Goal: Task Accomplishment & Management: Manage account settings

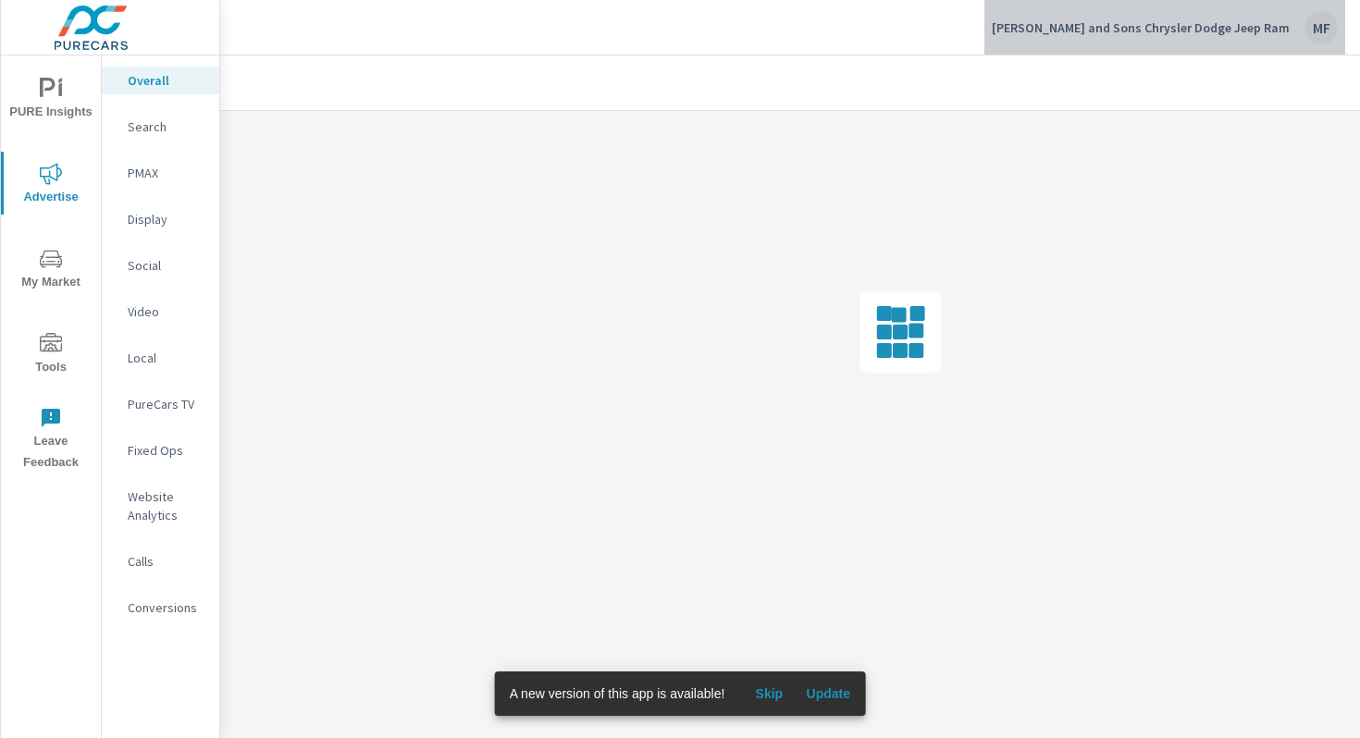
click at [1220, 28] on p "[PERSON_NAME] and Sons Chrysler Dodge Jeep Ram" at bounding box center [1141, 27] width 298 height 17
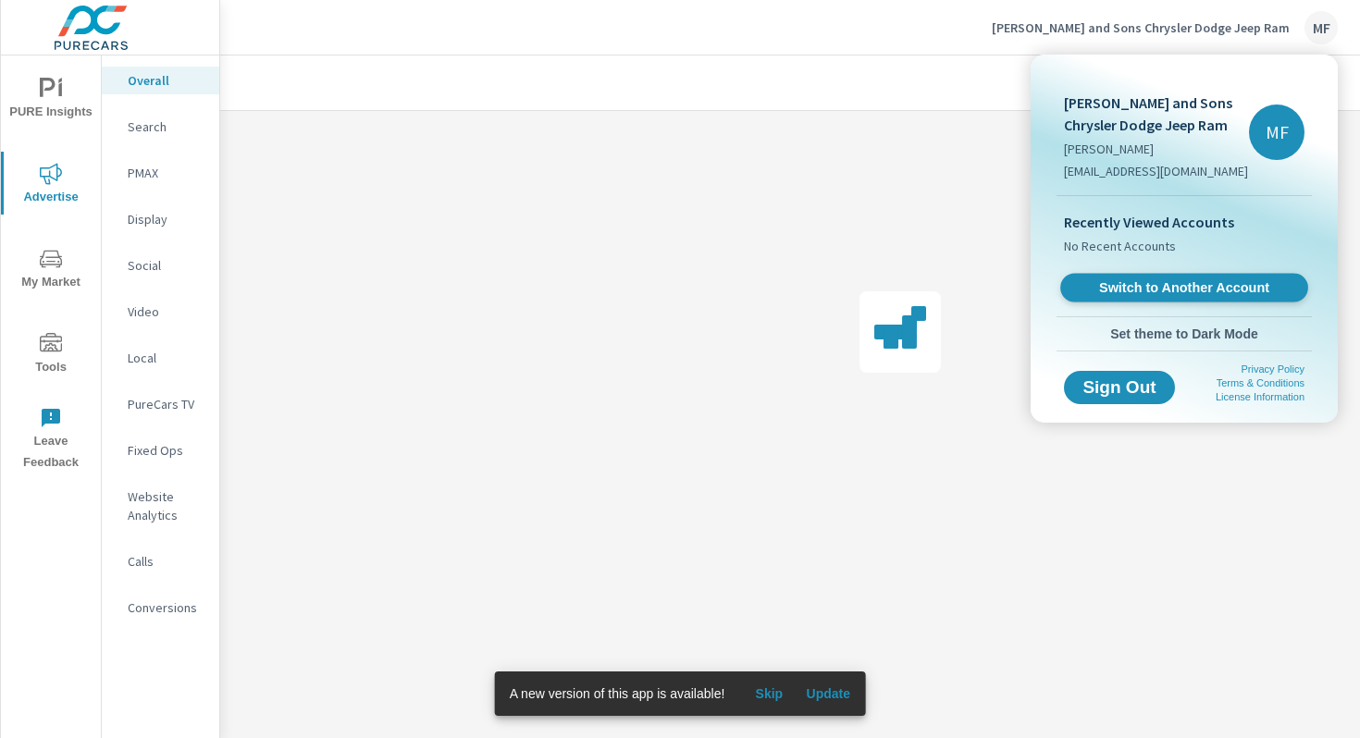
click at [1179, 282] on span "Switch to Another Account" at bounding box center [1183, 288] width 227 height 18
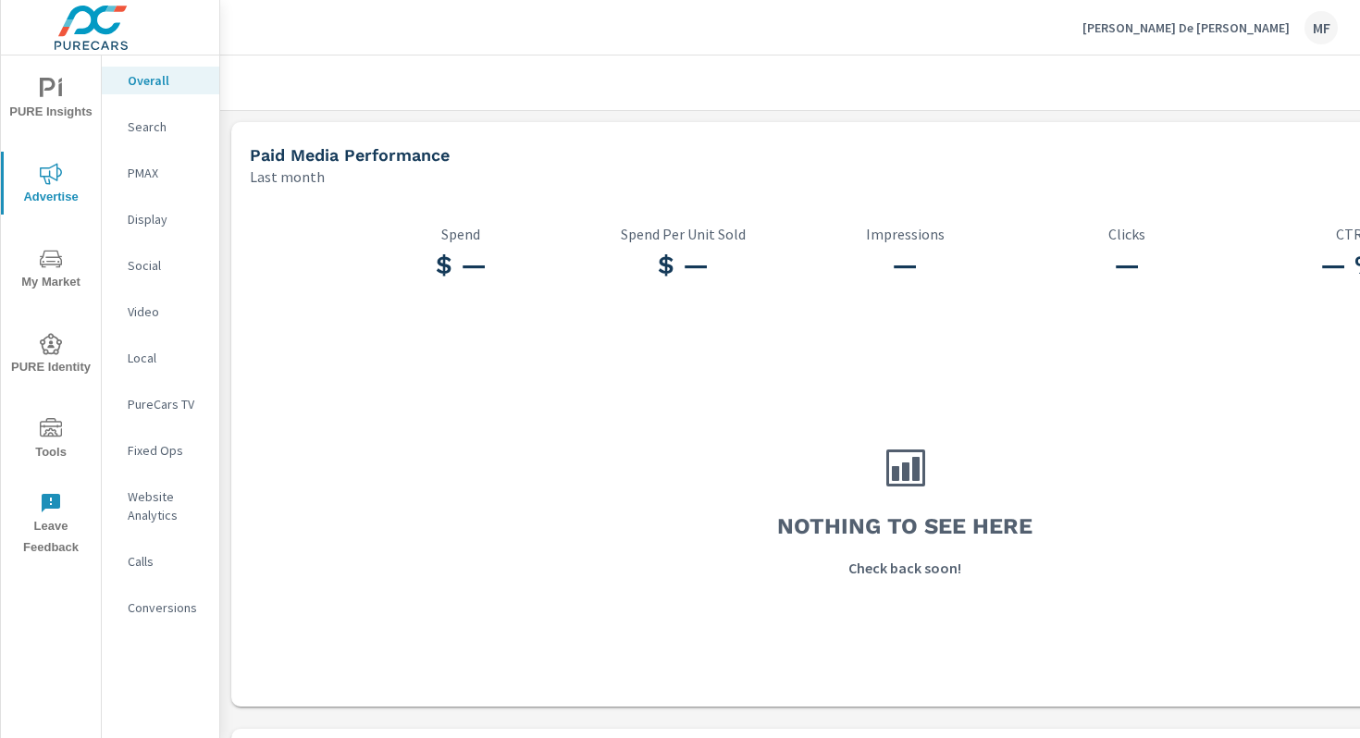
click at [1213, 29] on p "[PERSON_NAME] De [PERSON_NAME]" at bounding box center [1185, 27] width 207 height 17
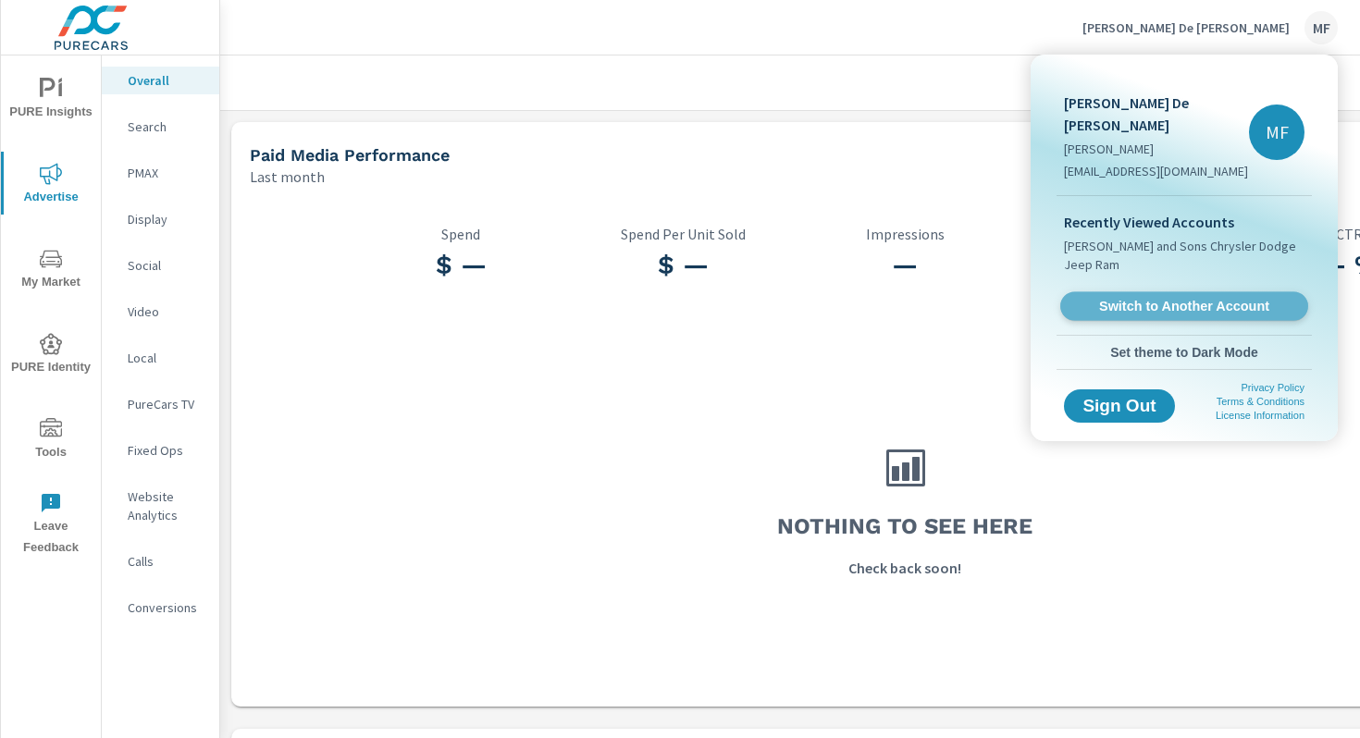
click at [1132, 298] on span "Switch to Another Account" at bounding box center [1183, 307] width 227 height 18
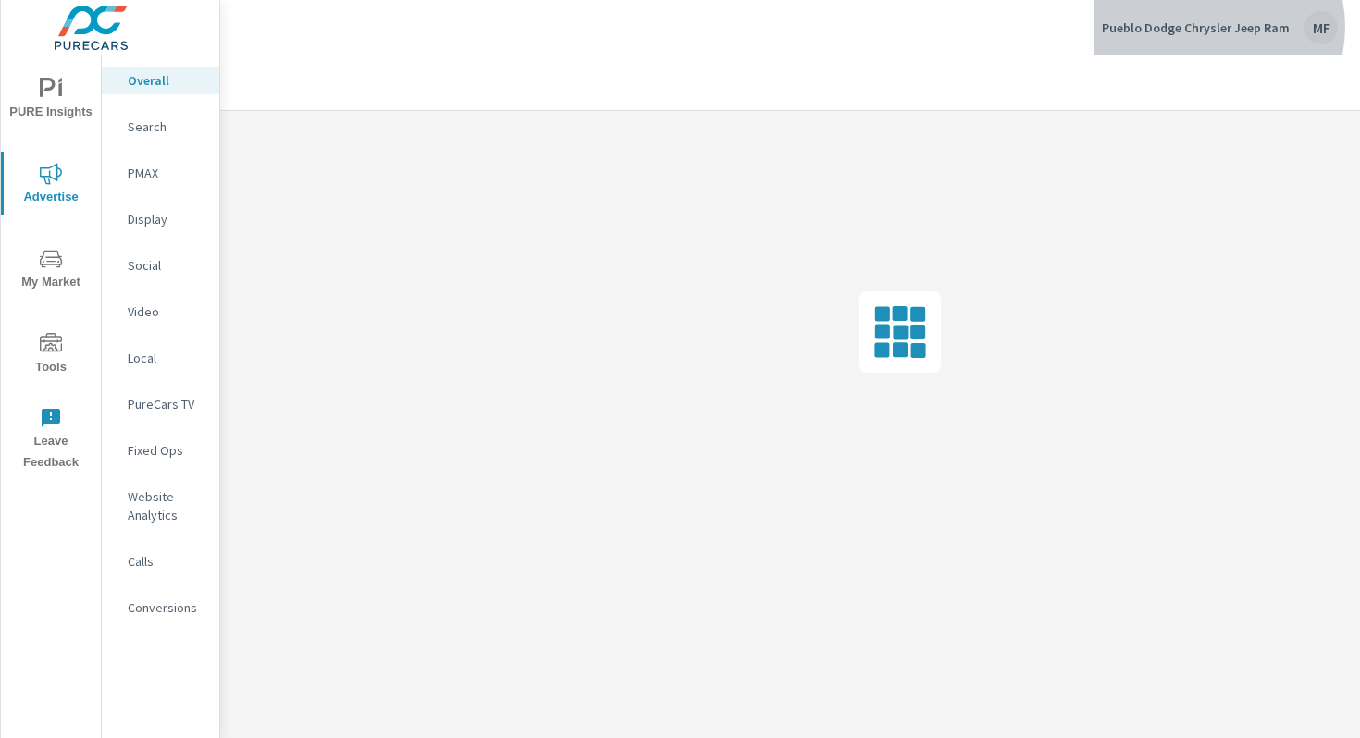
click at [1212, 27] on p "Pueblo Dodge Chrysler Jeep Ram" at bounding box center [1196, 27] width 188 height 17
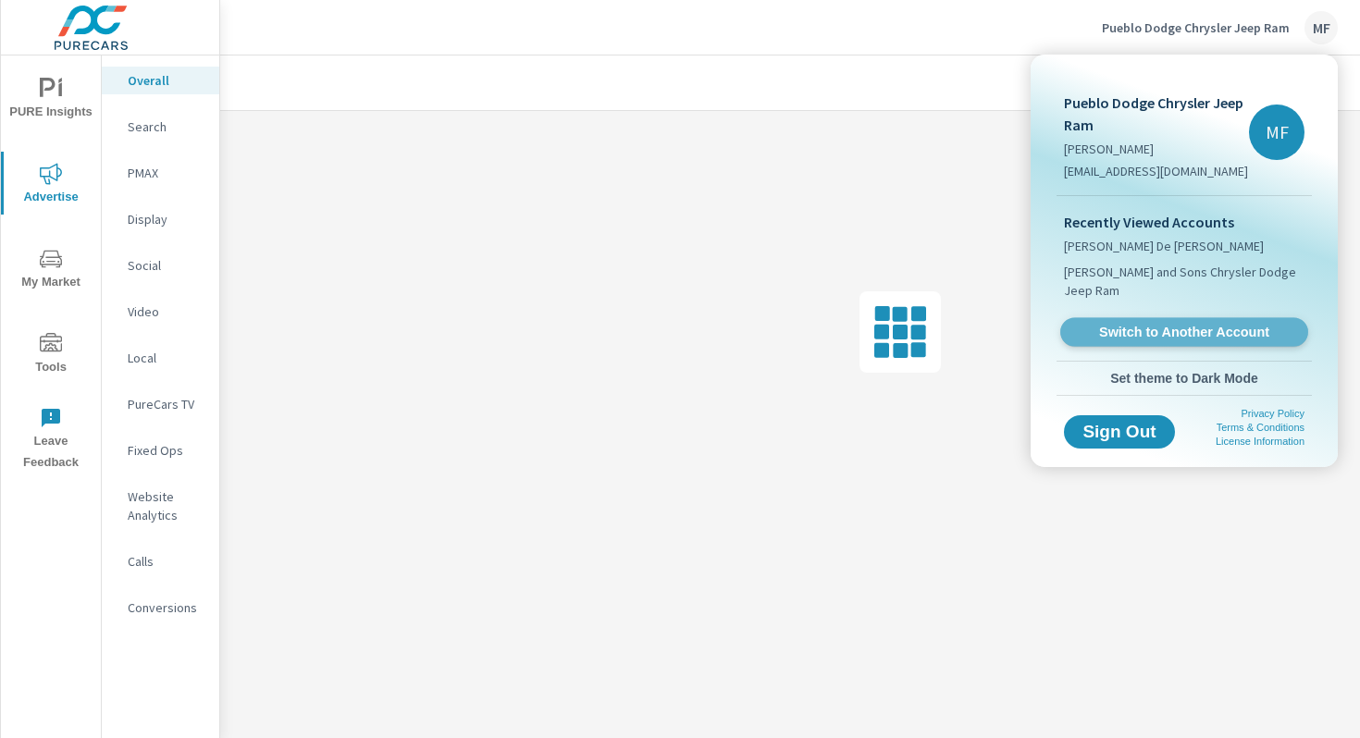
click at [1176, 324] on link "Switch to Another Account" at bounding box center [1184, 332] width 248 height 29
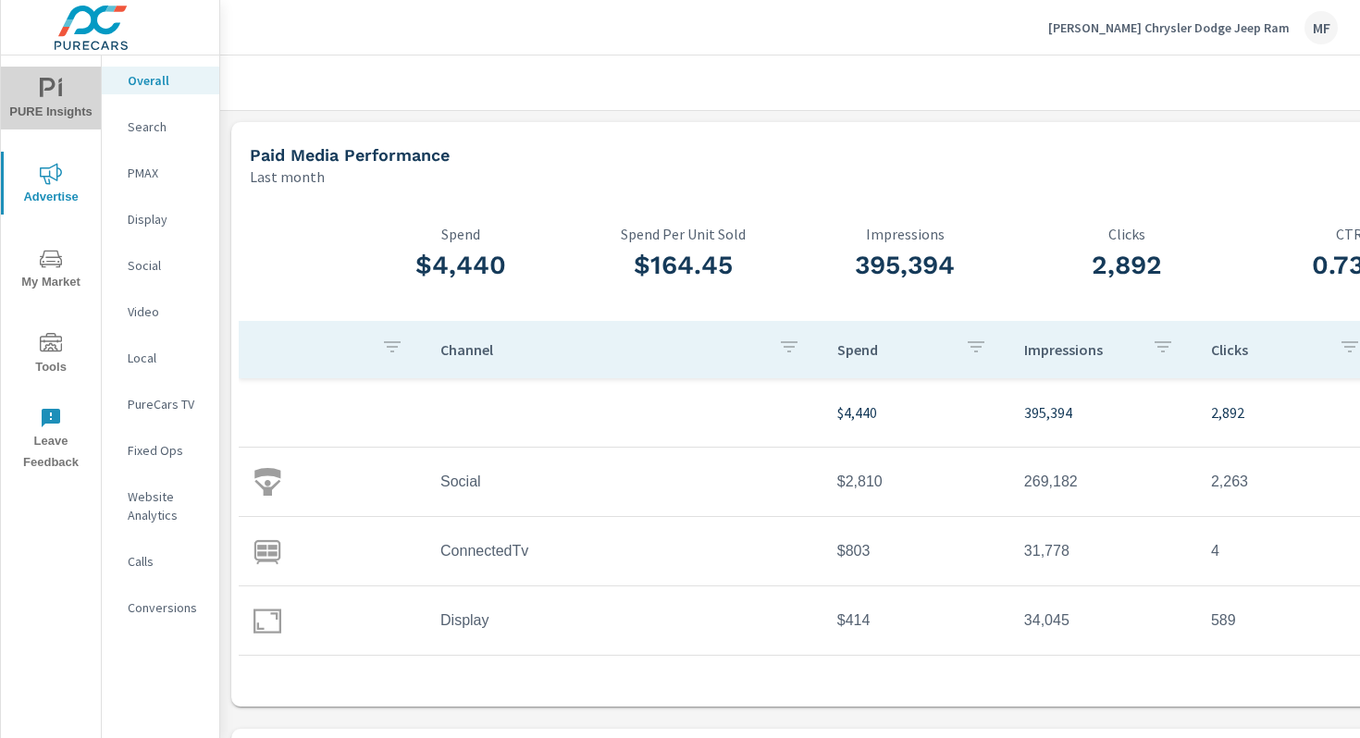
click at [54, 83] on icon "nav menu" at bounding box center [48, 87] width 16 height 19
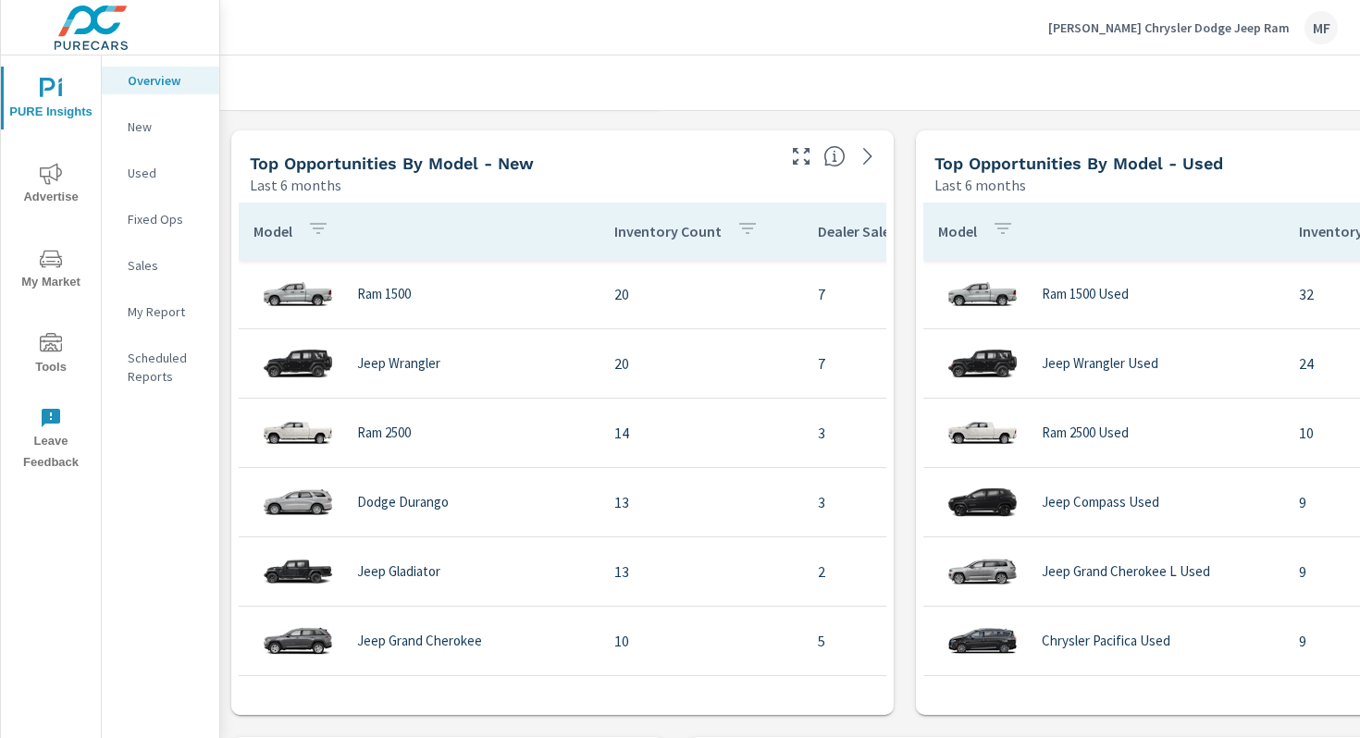
scroll to position [1212, 0]
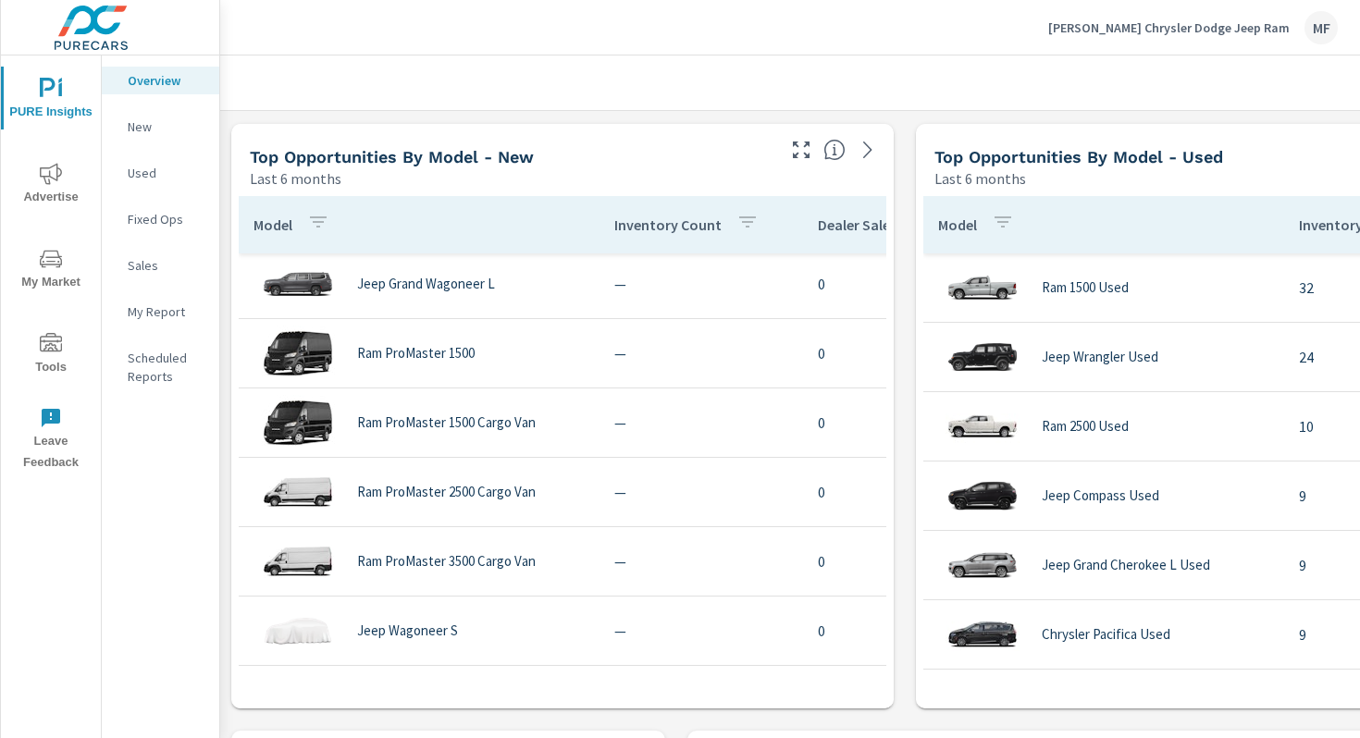
scroll to position [1752, 0]
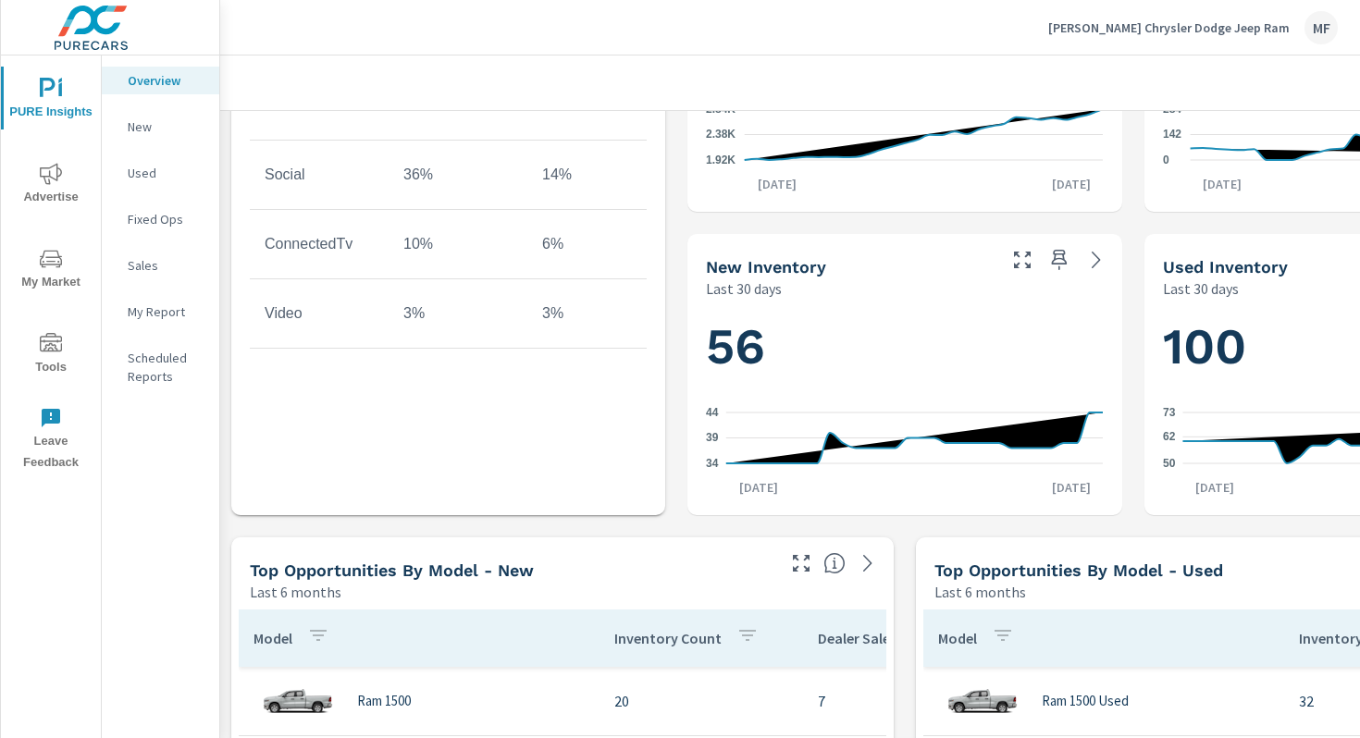
scroll to position [1178, 0]
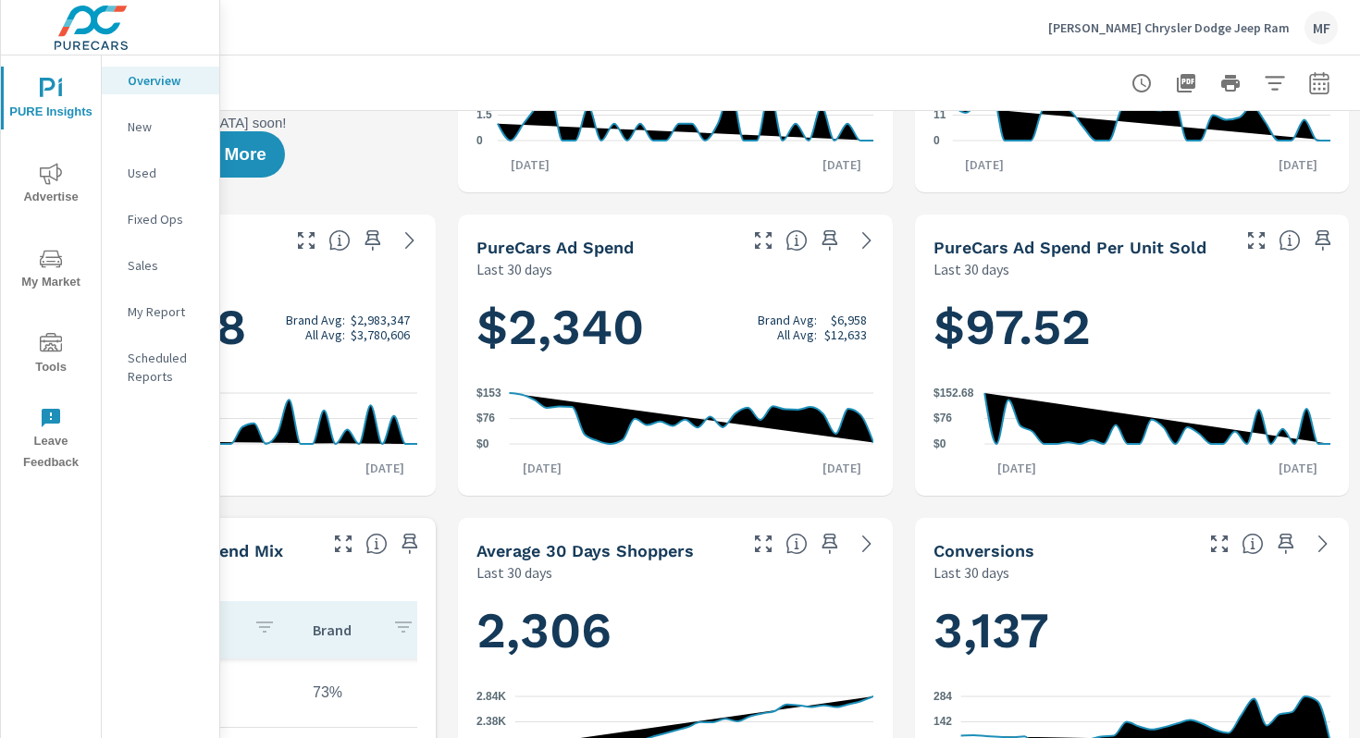
scroll to position [0, 243]
